Goal: Task Accomplishment & Management: Use online tool/utility

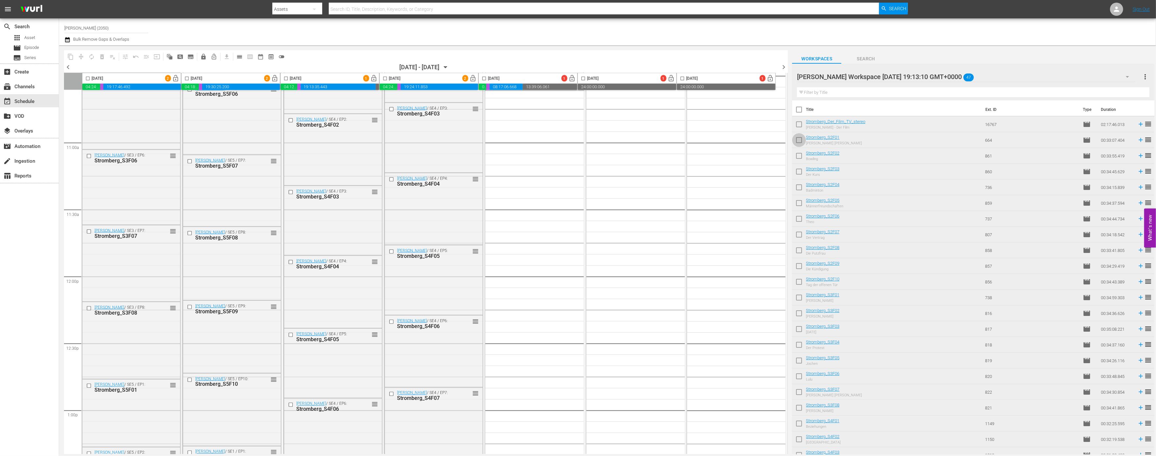
click at [799, 136] on input "checkbox" at bounding box center [799, 142] width 14 height 14
checkbox input "true"
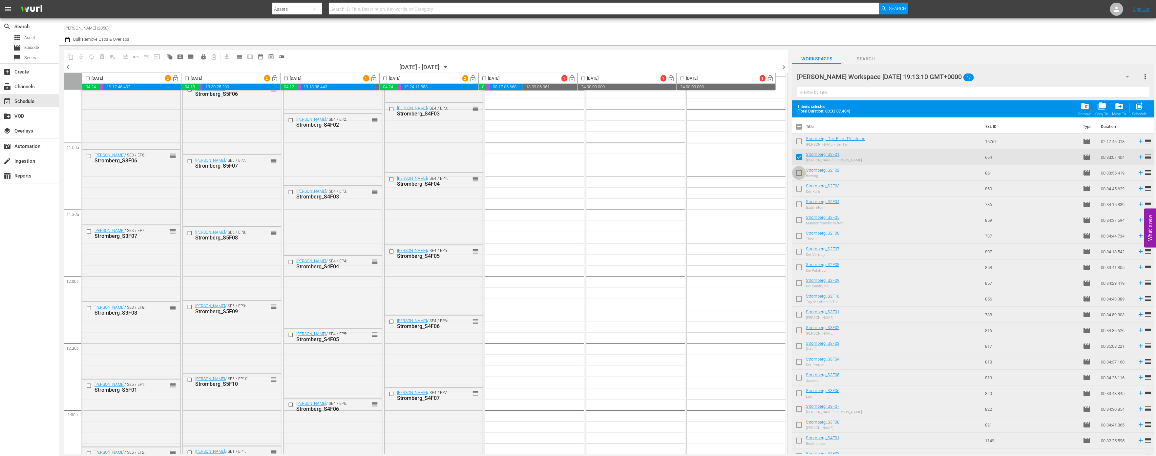
click at [796, 173] on input "checkbox" at bounding box center [799, 174] width 14 height 14
checkbox input "true"
click at [798, 190] on input "checkbox" at bounding box center [799, 190] width 14 height 14
checkbox input "true"
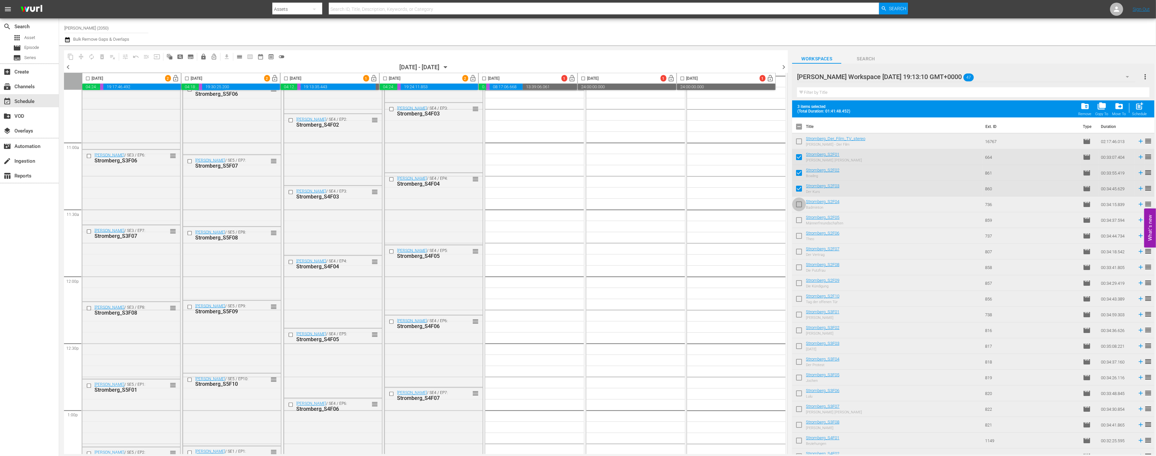
click at [798, 204] on input "checkbox" at bounding box center [799, 206] width 14 height 14
checkbox input "true"
click at [799, 158] on input "checkbox" at bounding box center [799, 159] width 14 height 14
checkbox input "false"
click at [799, 173] on input "checkbox" at bounding box center [799, 174] width 14 height 14
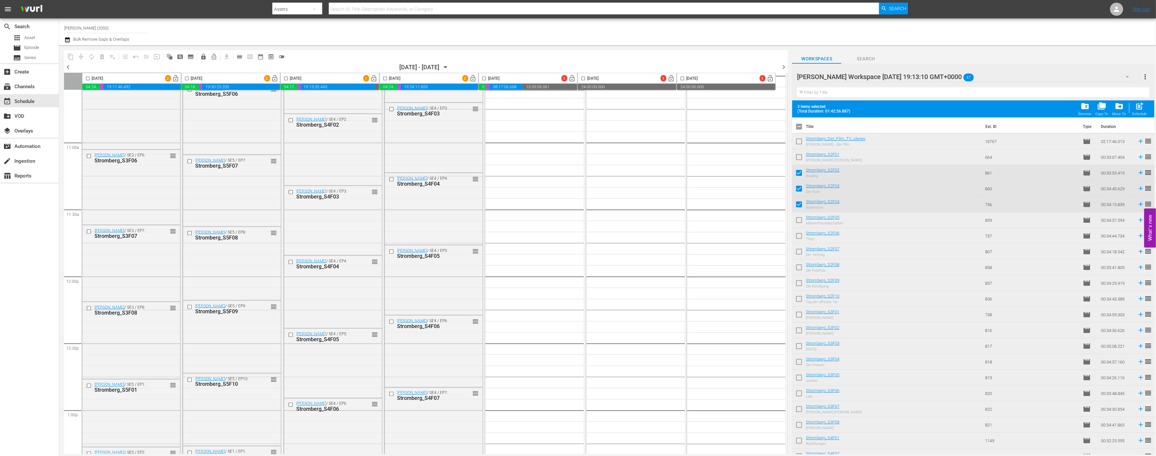
checkbox input "false"
click at [799, 188] on input "checkbox" at bounding box center [799, 190] width 14 height 14
checkbox input "false"
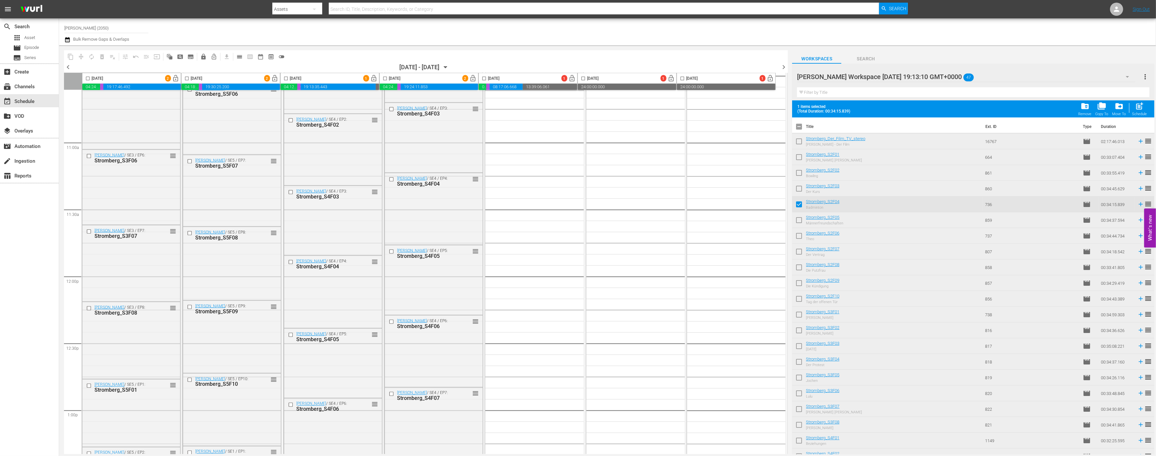
click at [798, 204] on input "checkbox" at bounding box center [799, 206] width 14 height 14
checkbox input "false"
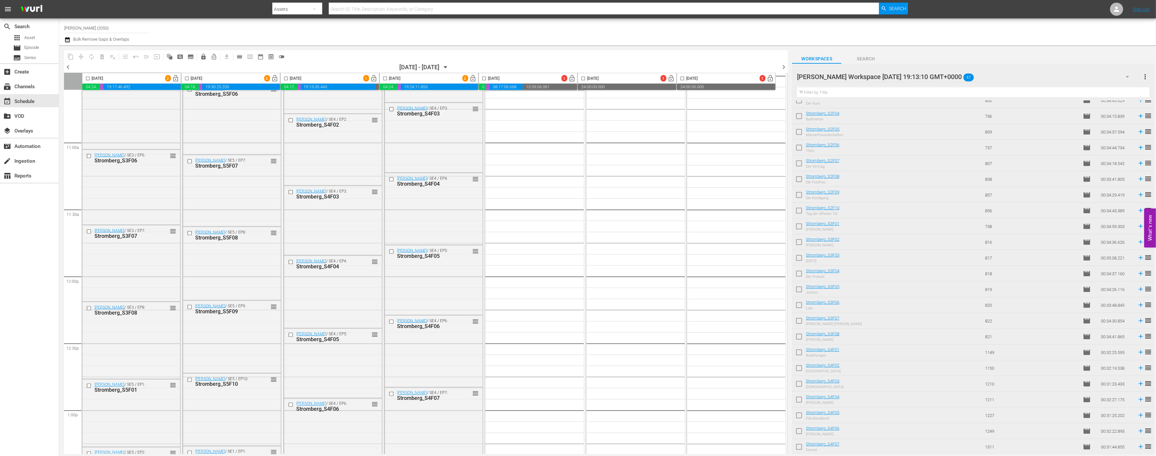
scroll to position [73, 0]
click at [799, 224] on input "checkbox" at bounding box center [799, 226] width 14 height 14
checkbox input "true"
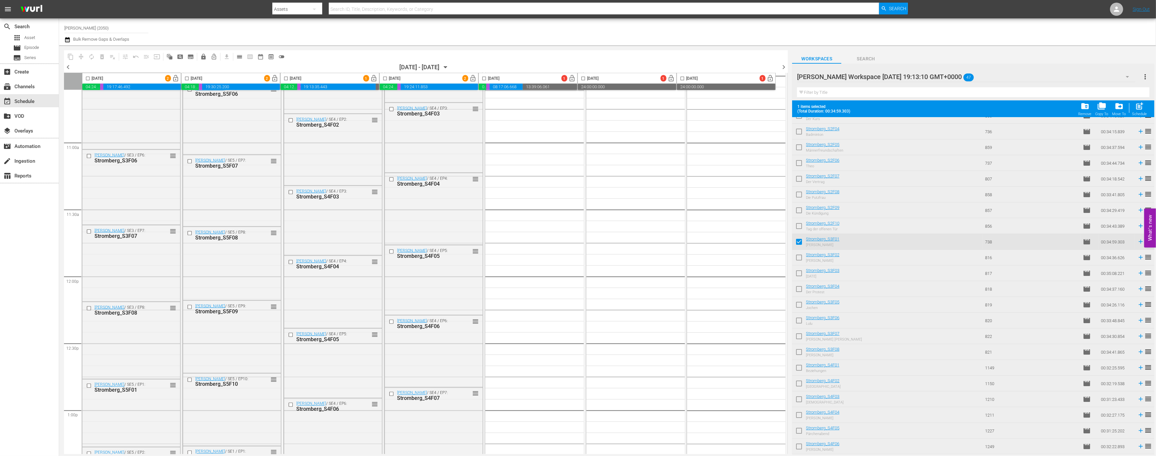
click at [798, 257] on input "checkbox" at bounding box center [799, 259] width 14 height 14
checkbox input "true"
click at [799, 276] on input "checkbox" at bounding box center [799, 275] width 14 height 14
checkbox input "true"
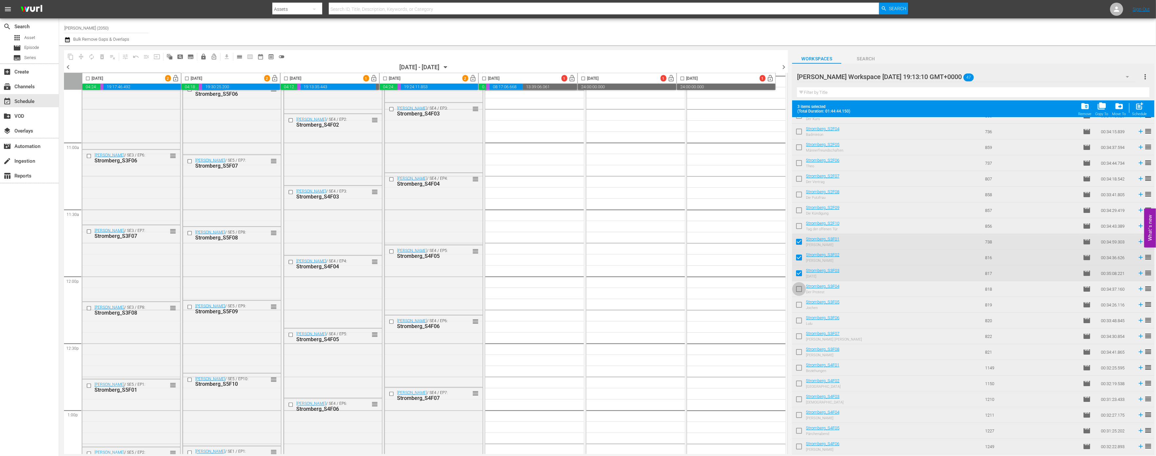
click at [798, 288] on input "checkbox" at bounding box center [799, 291] width 14 height 14
checkbox input "true"
drag, startPoint x: 812, startPoint y: 310, endPoint x: 808, endPoint y: 310, distance: 4.0
click at [799, 310] on td "Stromberg_S3F05 Jochen" at bounding box center [894, 305] width 176 height 16
click at [796, 301] on input "checkbox" at bounding box center [799, 306] width 14 height 14
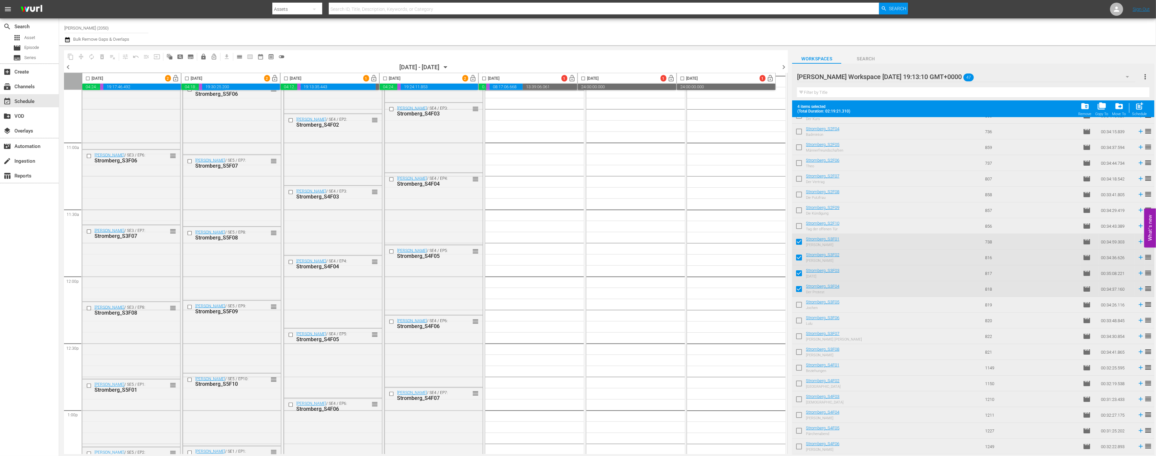
checkbox input "true"
click at [796, 318] on input "checkbox" at bounding box center [799, 322] width 14 height 14
checkbox input "true"
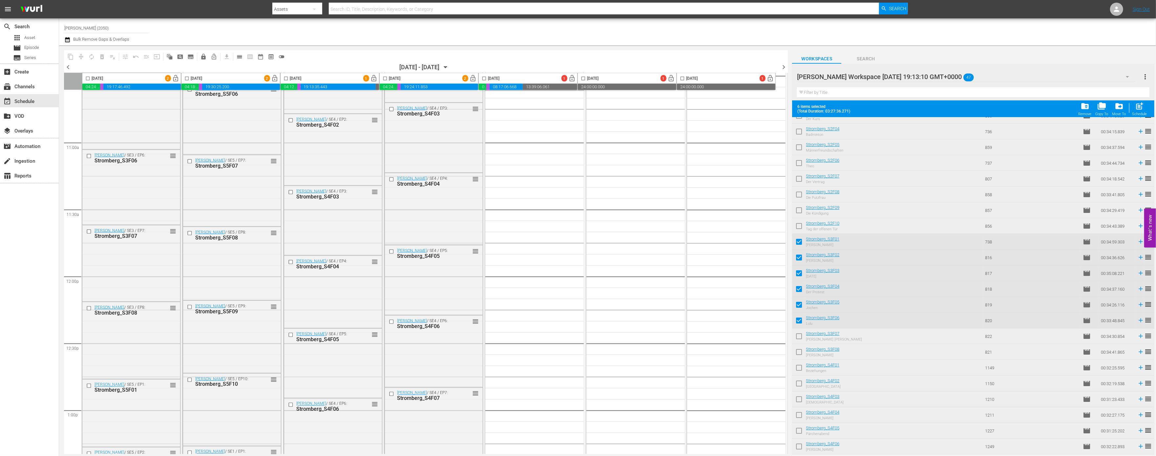
click at [796, 336] on input "checkbox" at bounding box center [799, 338] width 14 height 14
checkbox input "true"
click at [799, 353] on input "checkbox" at bounding box center [799, 354] width 14 height 14
checkbox input "true"
click at [485, 79] on input "checkbox" at bounding box center [484, 80] width 8 height 8
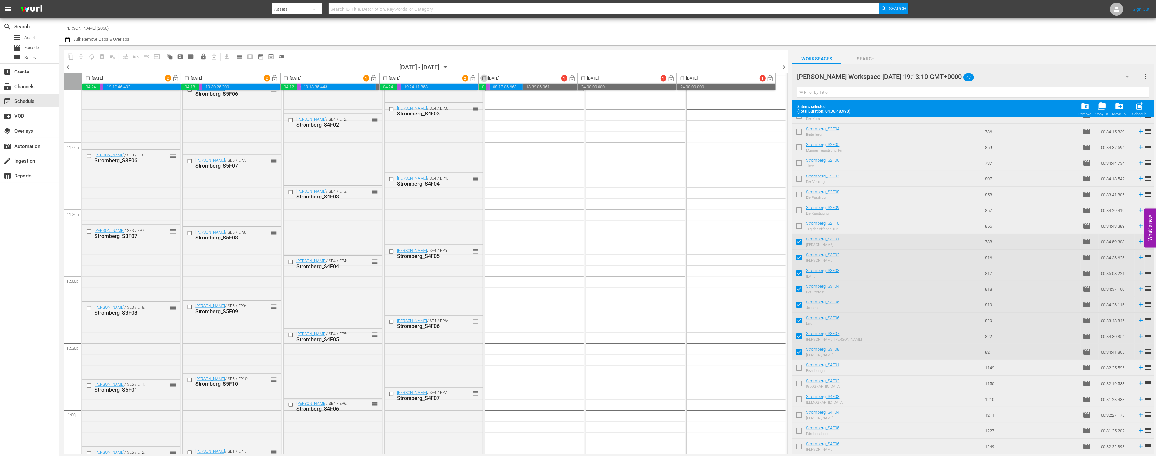
checkbox input "true"
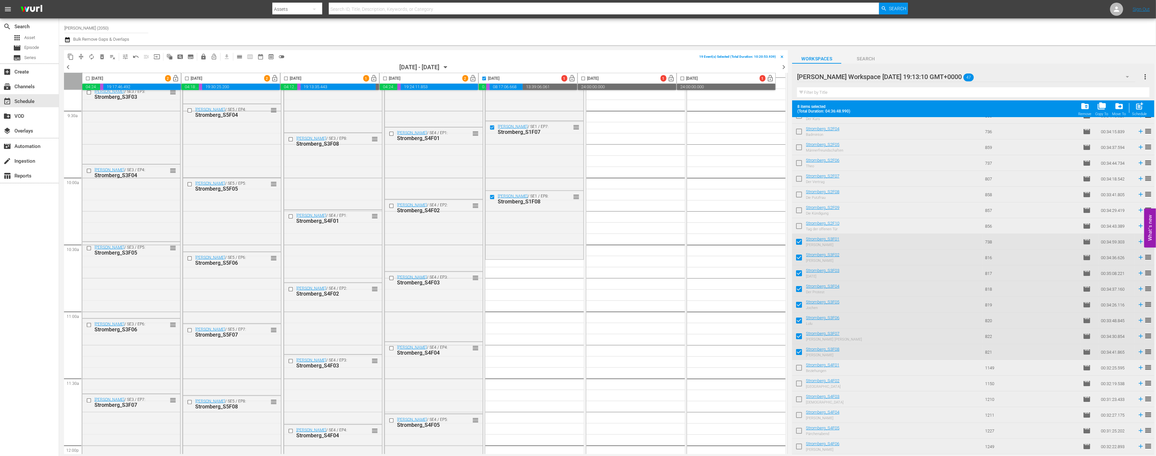
scroll to position [1203, 0]
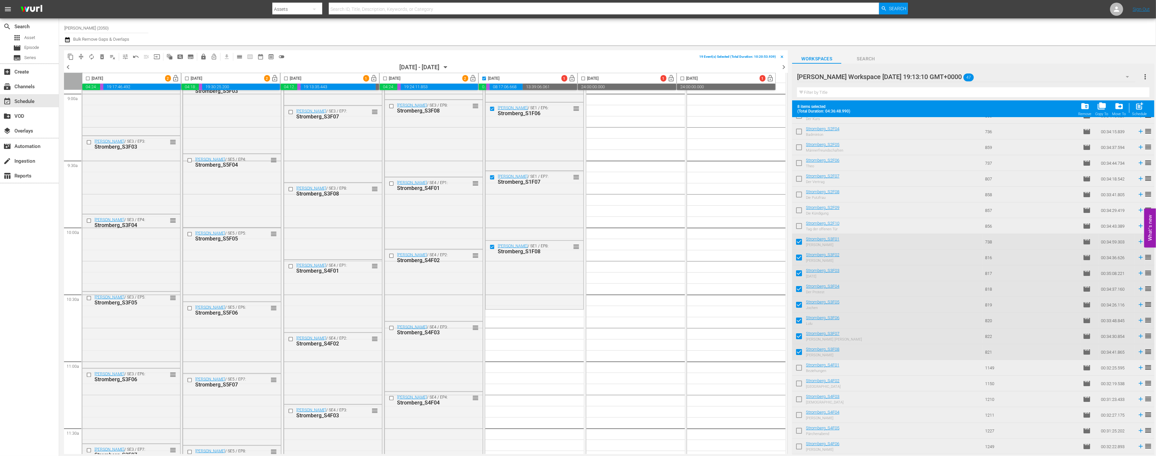
click at [799, 106] on span "post_add" at bounding box center [1139, 106] width 9 height 9
checkbox input "false"
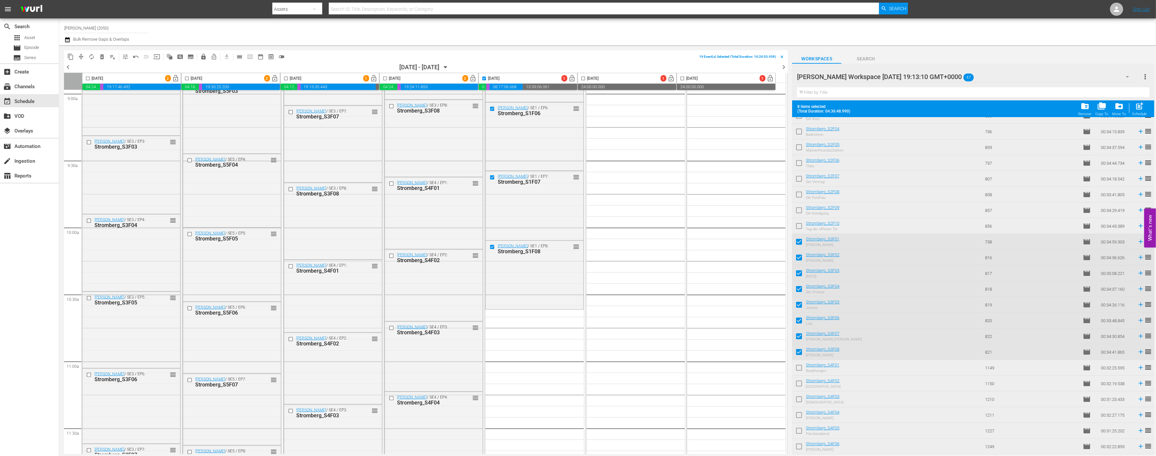
checkbox input "false"
